Goal: Find contact information: Find contact information

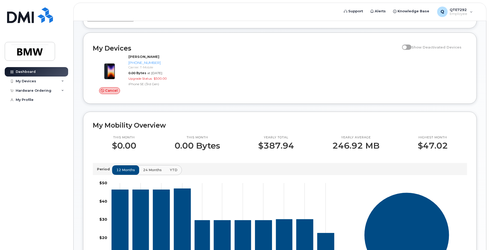
scroll to position [52, 0]
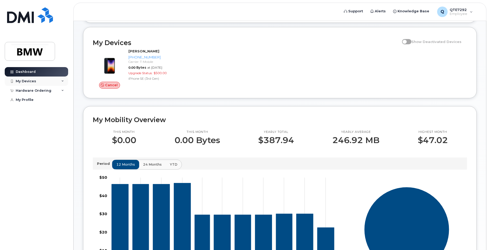
click at [62, 82] on icon at bounding box center [62, 81] width 3 height 3
click at [25, 49] on img at bounding box center [30, 51] width 40 height 15
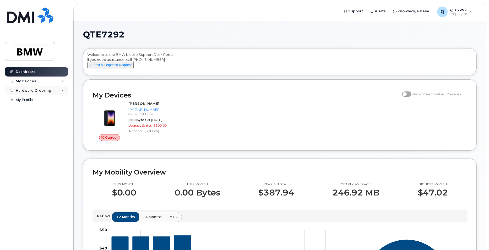
click at [63, 91] on icon at bounding box center [62, 90] width 3 height 3
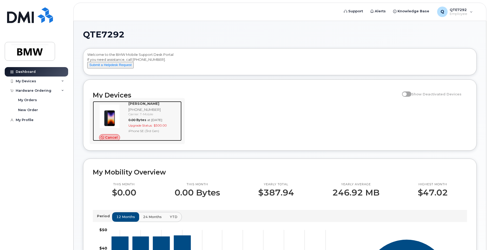
drag, startPoint x: 139, startPoint y: 126, endPoint x: 141, endPoint y: 113, distance: 12.8
click at [141, 112] on div "[PHONE_NUMBER]" at bounding box center [153, 109] width 51 height 5
